Goal: Information Seeking & Learning: Learn about a topic

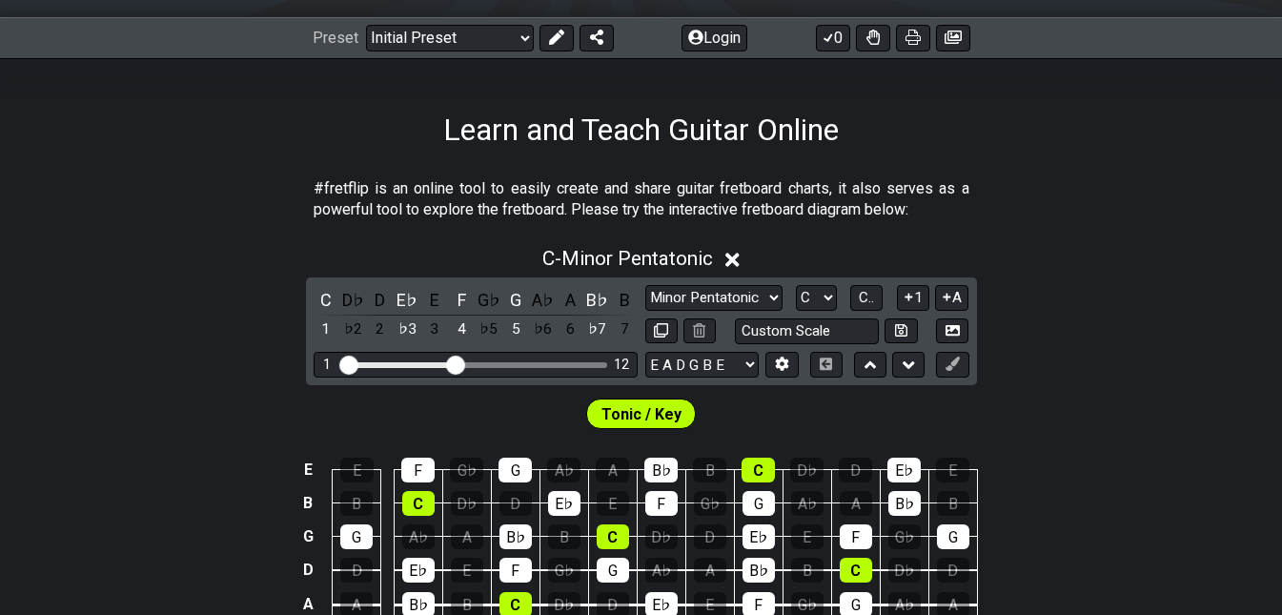
scroll to position [241, 0]
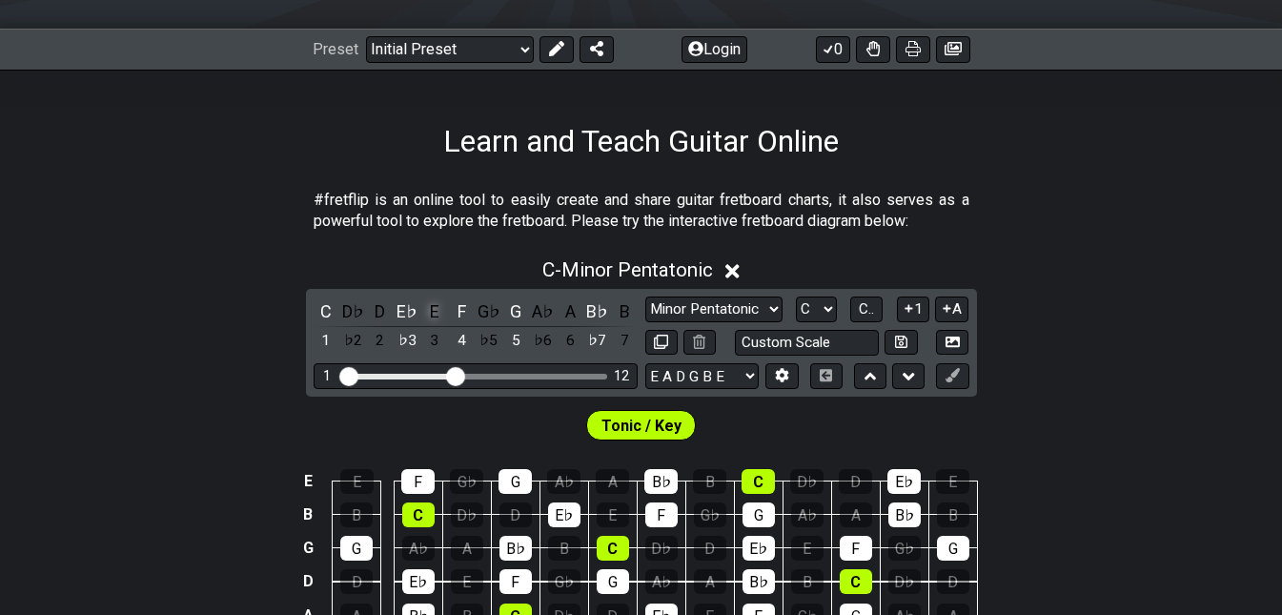
click at [437, 305] on div "E" at bounding box center [434, 311] width 25 height 26
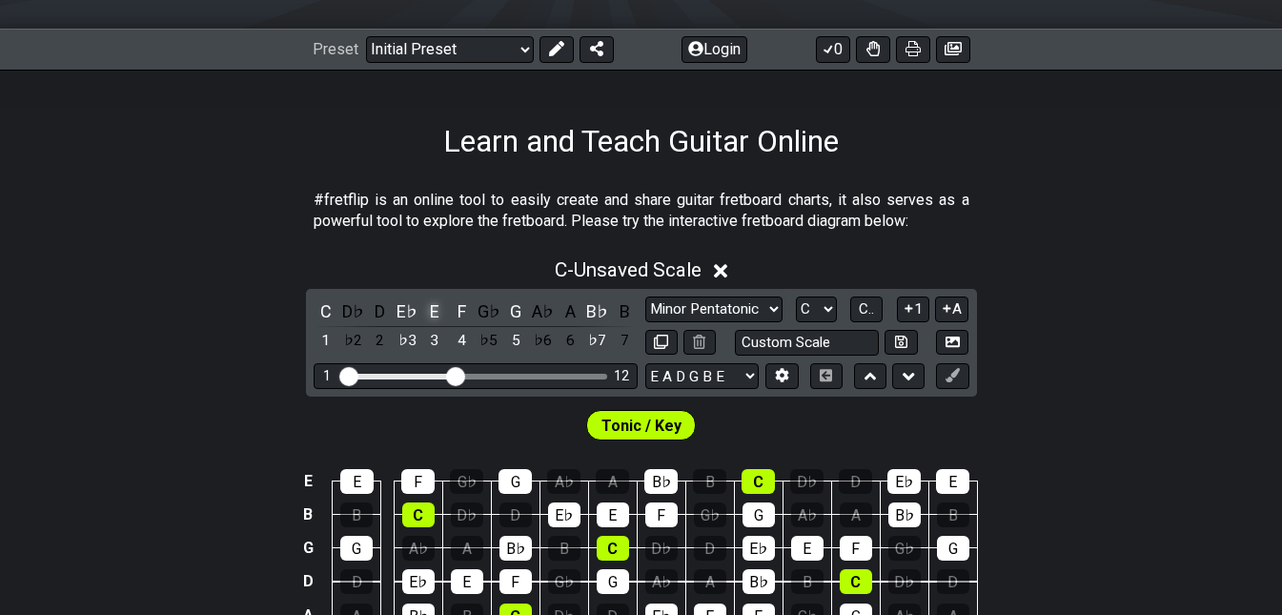
click at [437, 305] on div "E" at bounding box center [434, 311] width 25 height 26
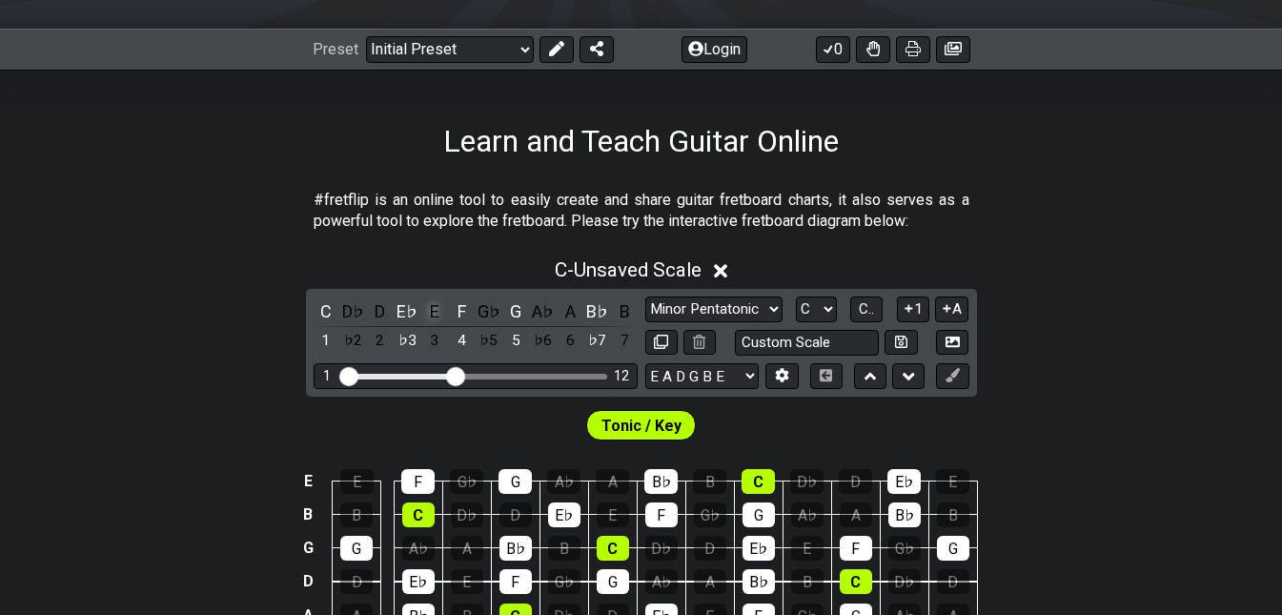
click at [437, 305] on div "E" at bounding box center [434, 311] width 25 height 26
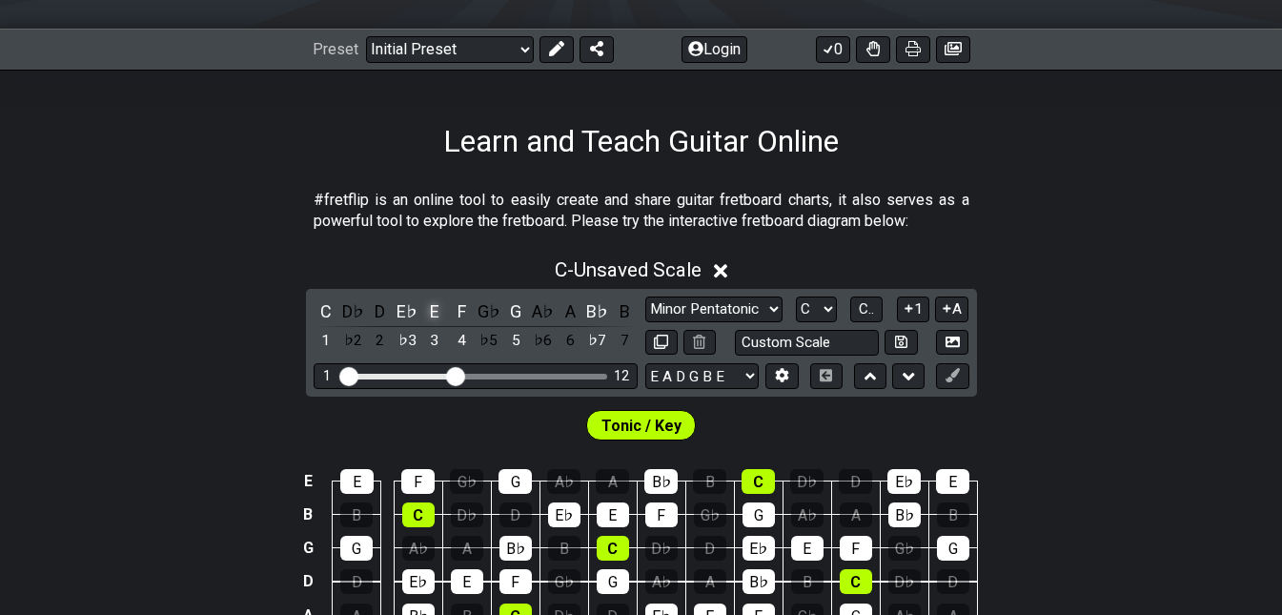
click at [437, 305] on div "E" at bounding box center [434, 311] width 25 height 26
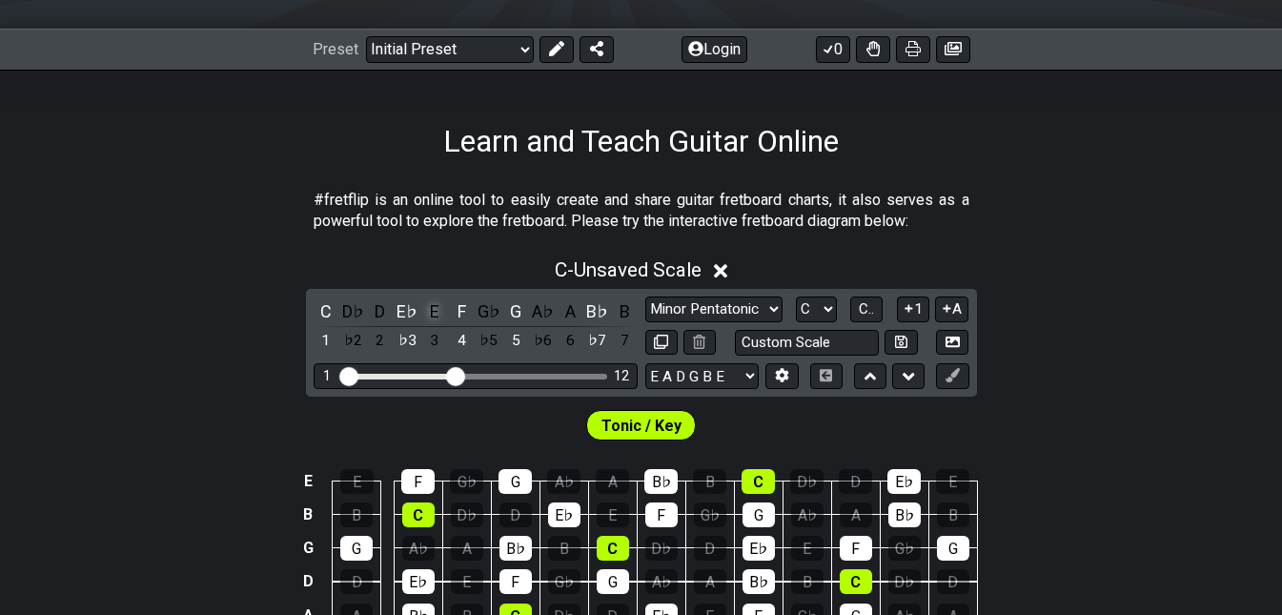
click at [437, 305] on div "E" at bounding box center [434, 311] width 25 height 26
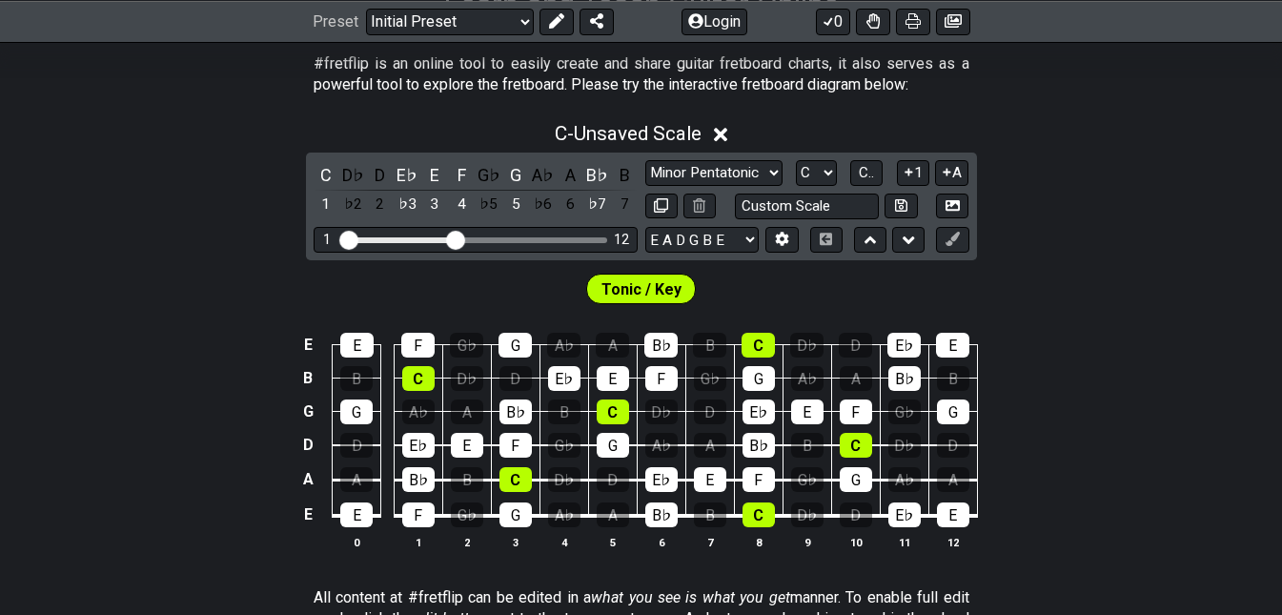
scroll to position [337, 0]
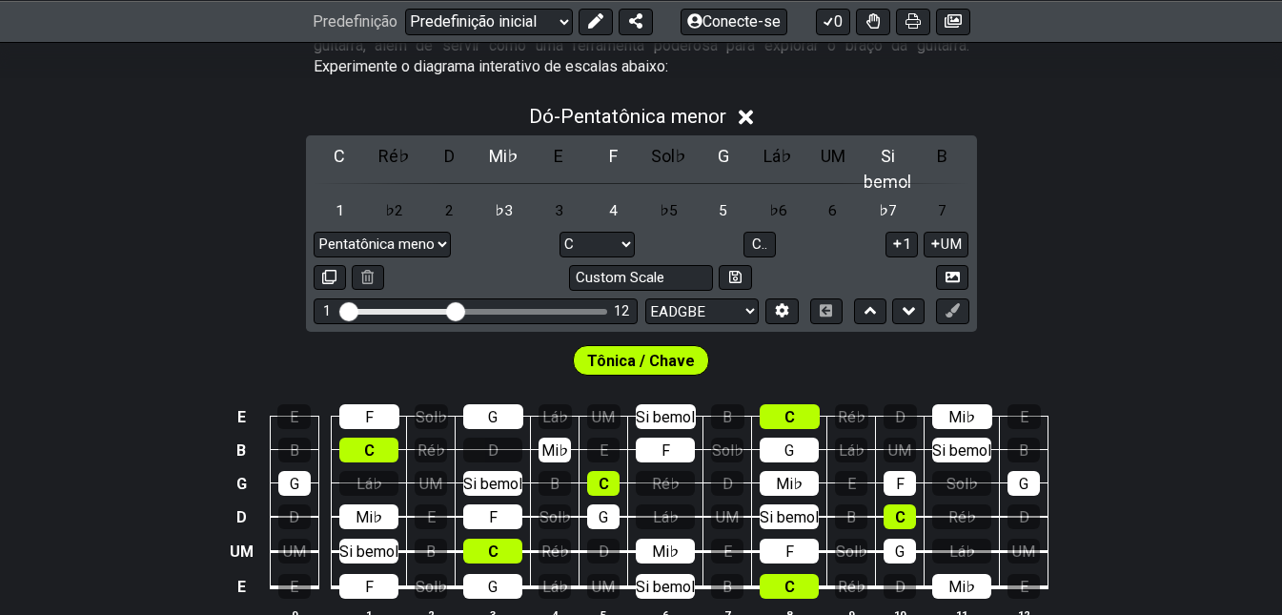
scroll to position [452, 0]
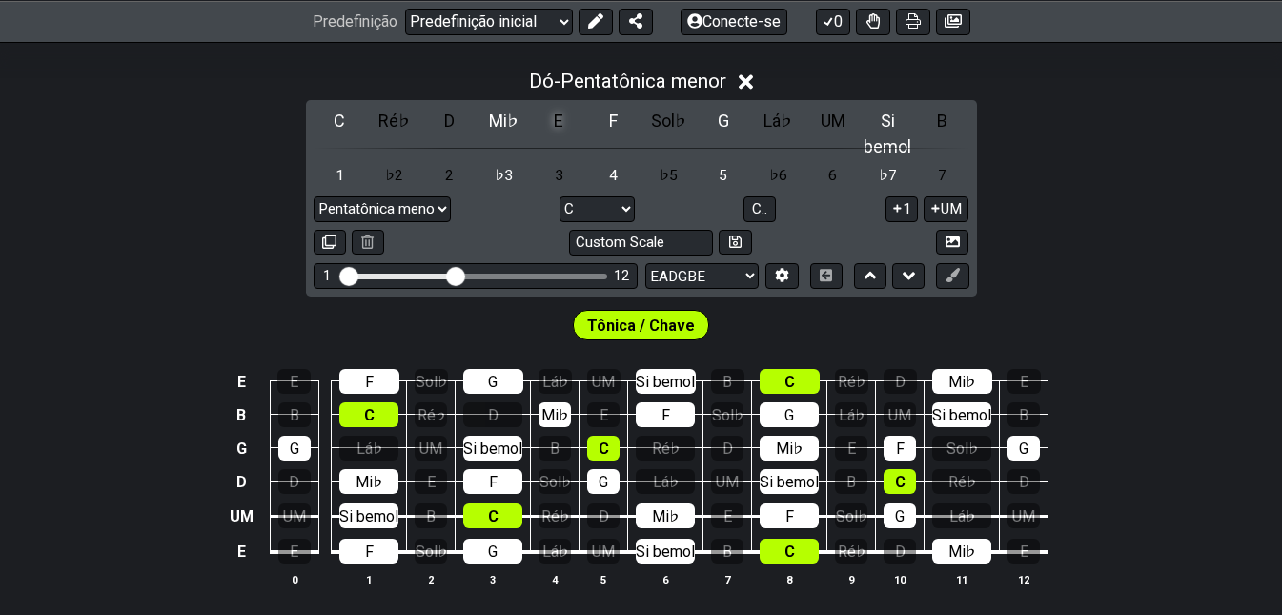
click at [533, 117] on div "E" at bounding box center [559, 121] width 52 height 26
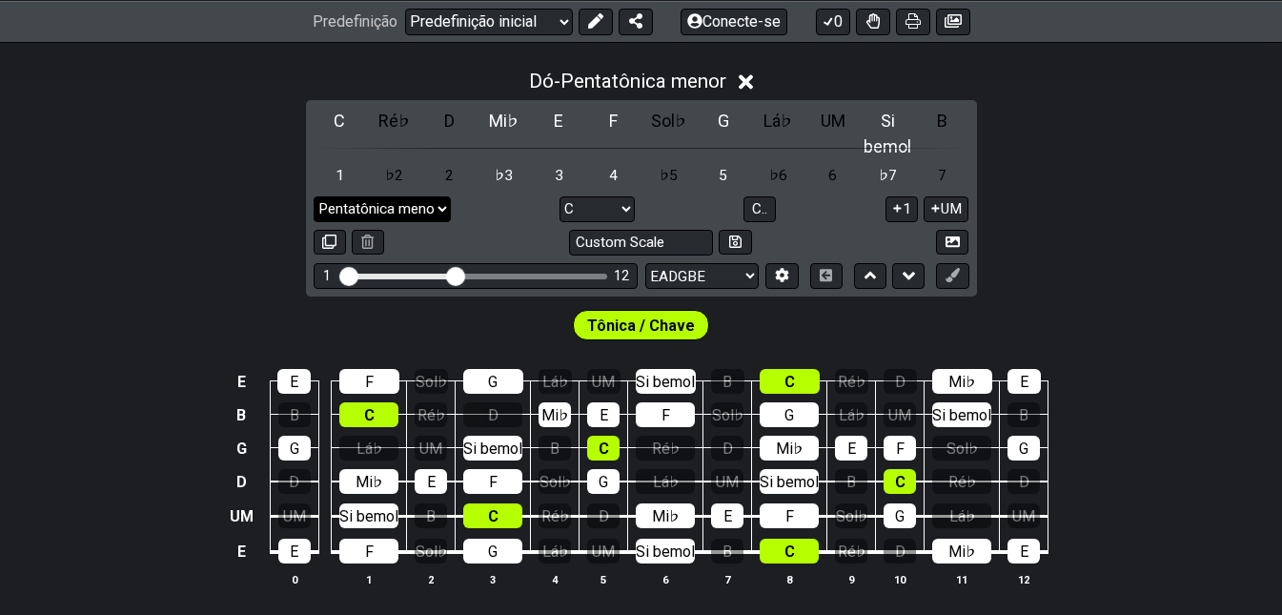
click at [451, 196] on select "Pentatônica menor Clique para editar Pentatônica menor Pentatônica Maior Blues …" at bounding box center [382, 209] width 137 height 26
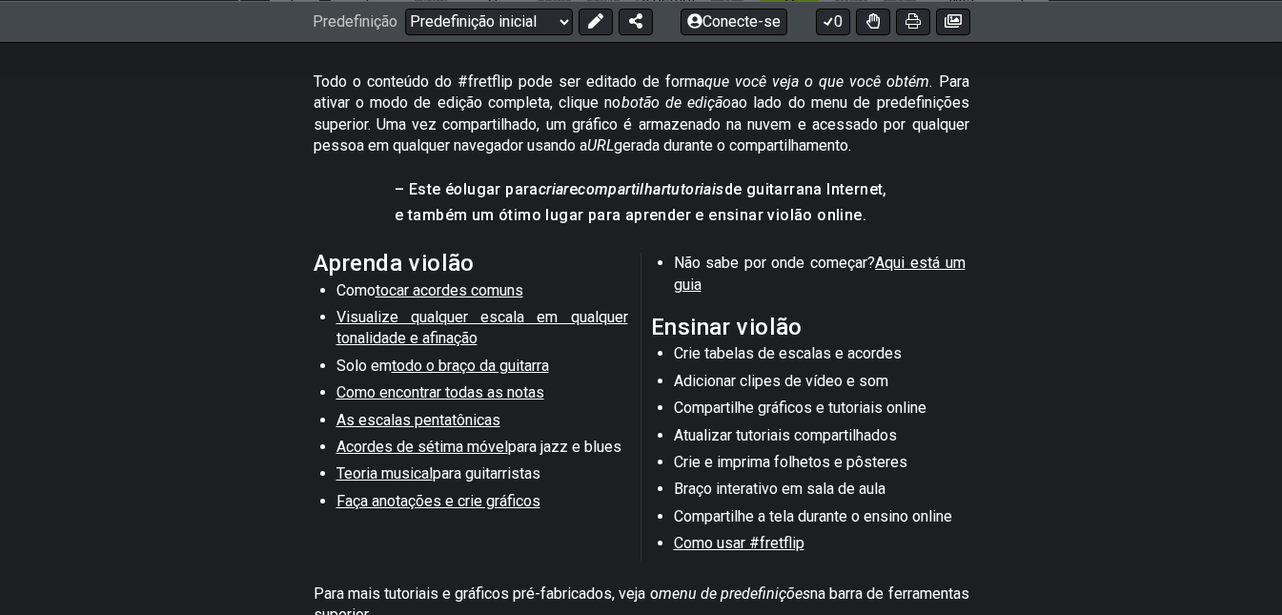
scroll to position [1023, 0]
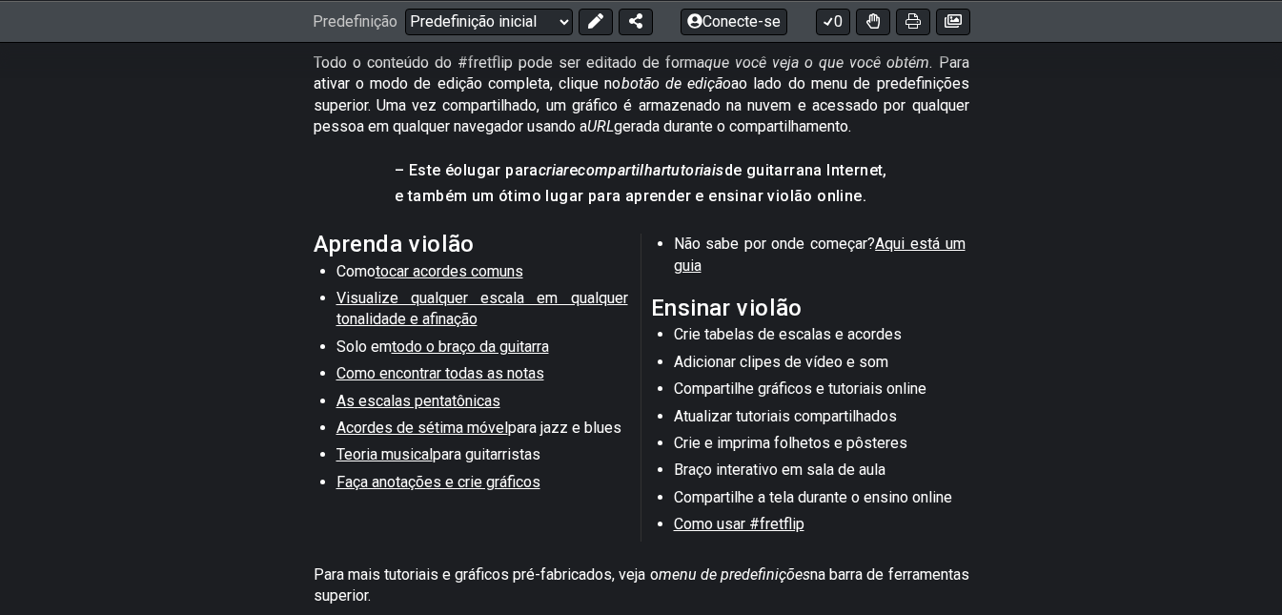
click at [456, 262] on font "tocar acordes comuns" at bounding box center [449, 271] width 148 height 18
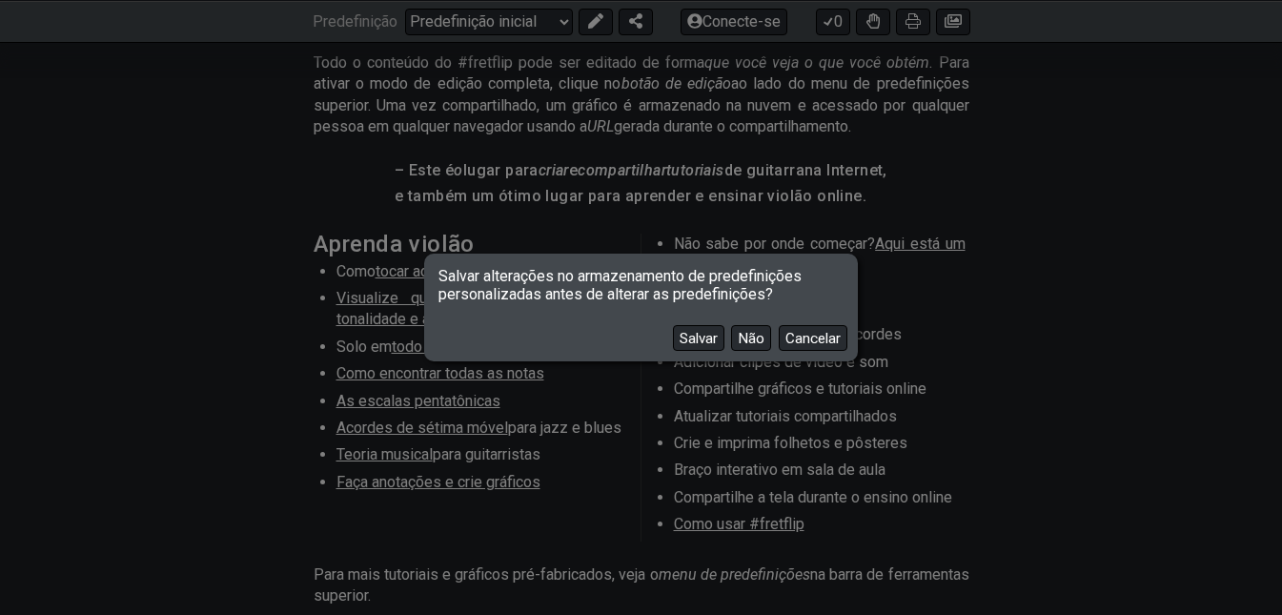
click at [744, 337] on font "Não" at bounding box center [751, 338] width 27 height 17
select select "/common-guitar-chords"
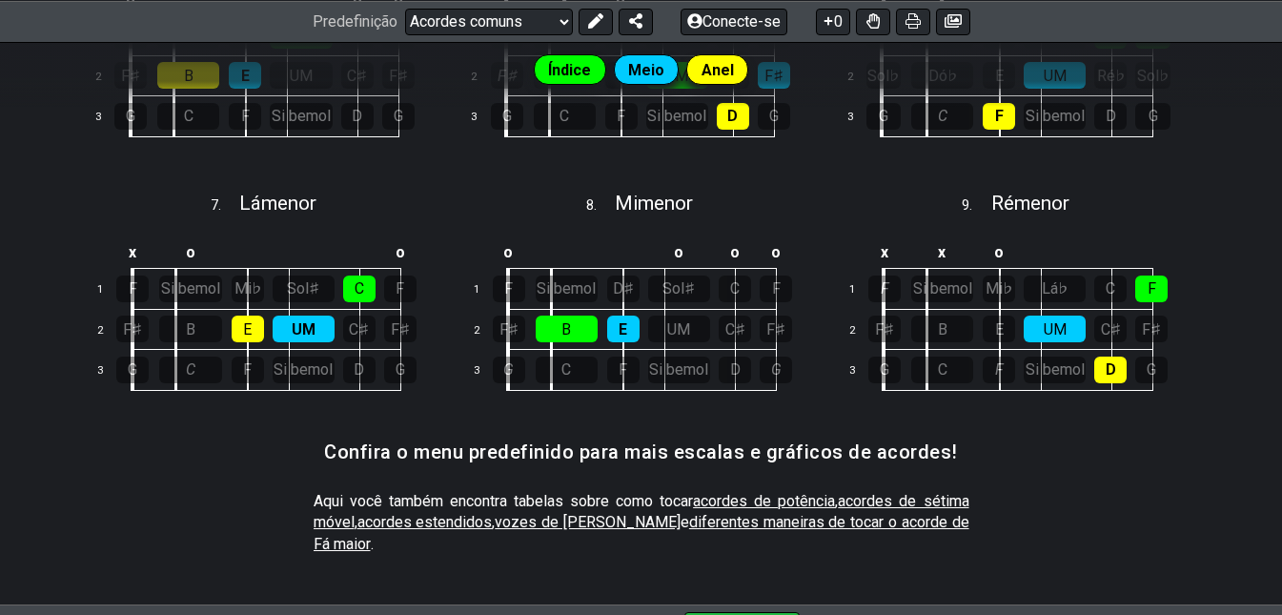
scroll to position [970, 0]
